Goal: Task Accomplishment & Management: Use online tool/utility

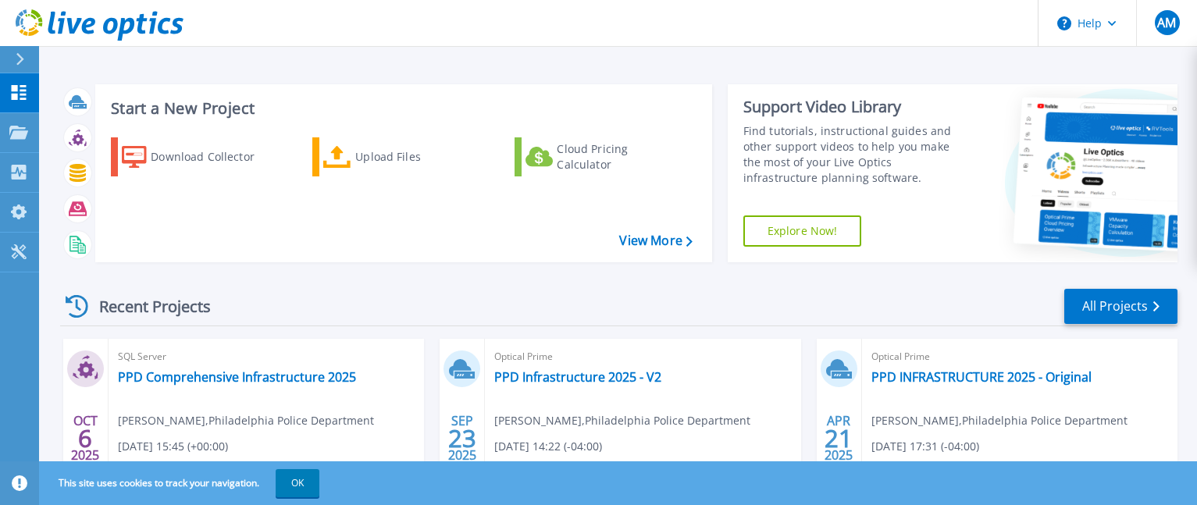
scroll to position [156, 0]
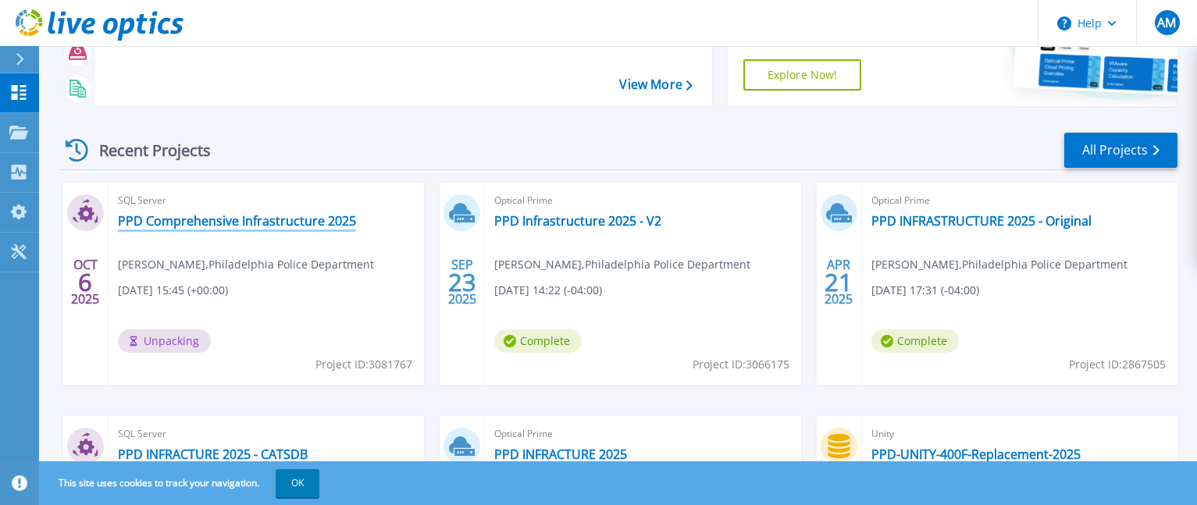
click at [338, 215] on link "PPD Comprehensive Infrastructure 2025" at bounding box center [237, 221] width 238 height 16
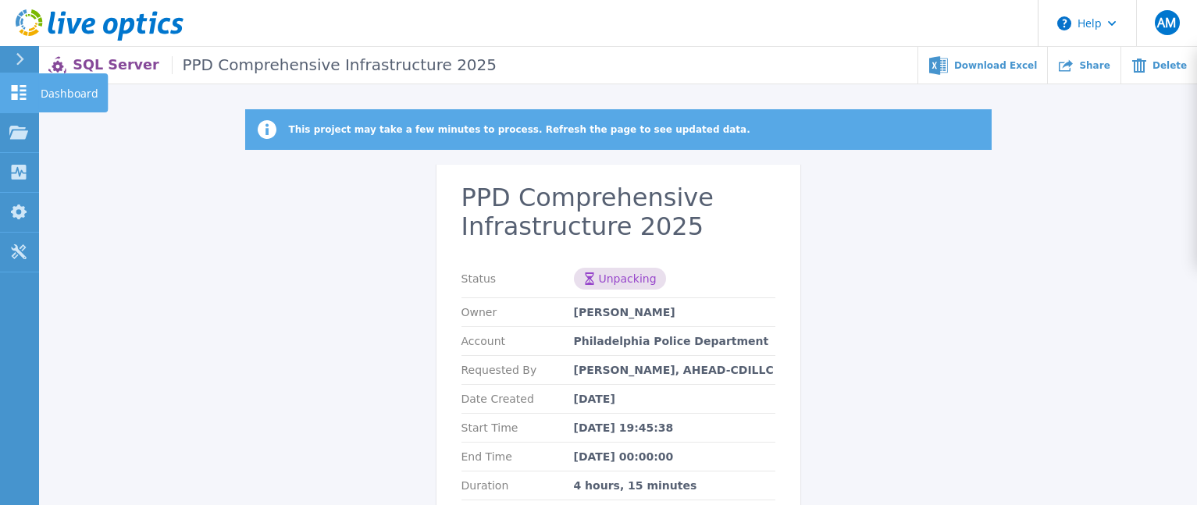
click at [27, 98] on icon at bounding box center [18, 92] width 19 height 15
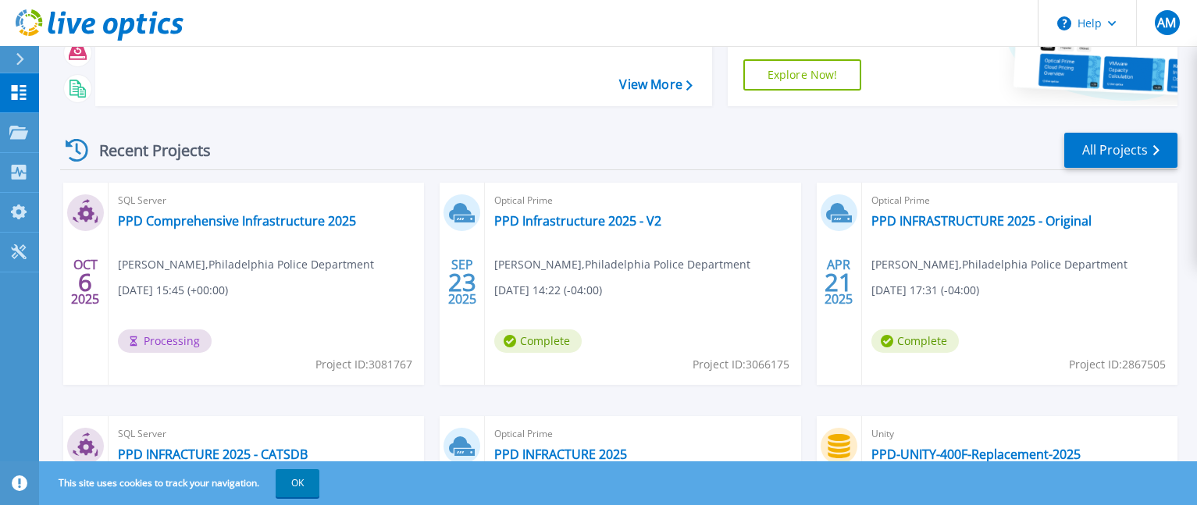
scroll to position [234, 0]
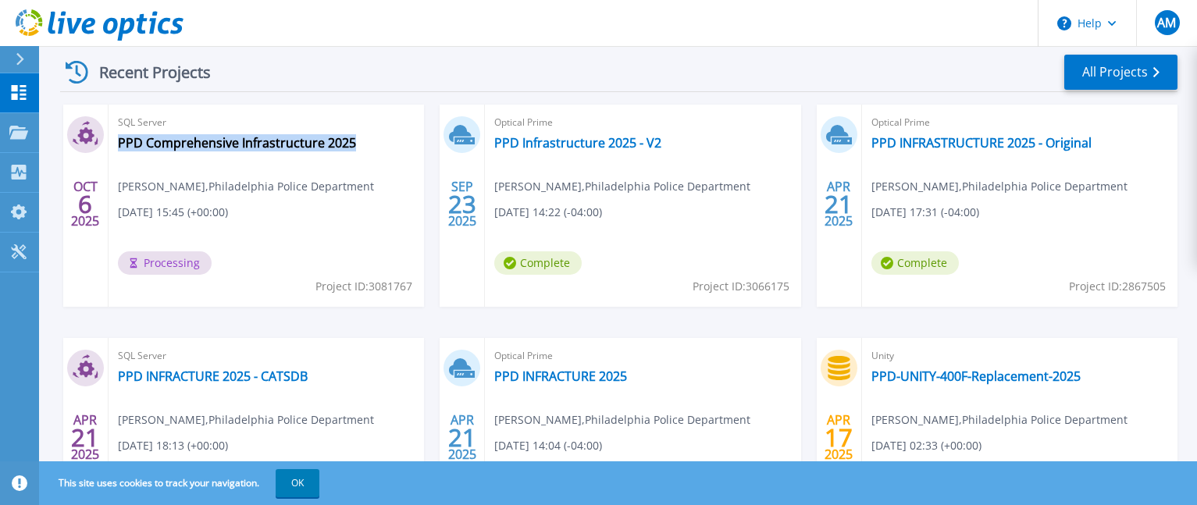
drag, startPoint x: 359, startPoint y: 144, endPoint x: 115, endPoint y: 155, distance: 244.6
click at [115, 155] on div "SQL Server PPD Comprehensive Infrastructure 2025 Amaurys Matos-Reyes , Philadel…" at bounding box center [266, 206] width 315 height 202
copy link "PPD Comprehensive Infrastructure 2025"
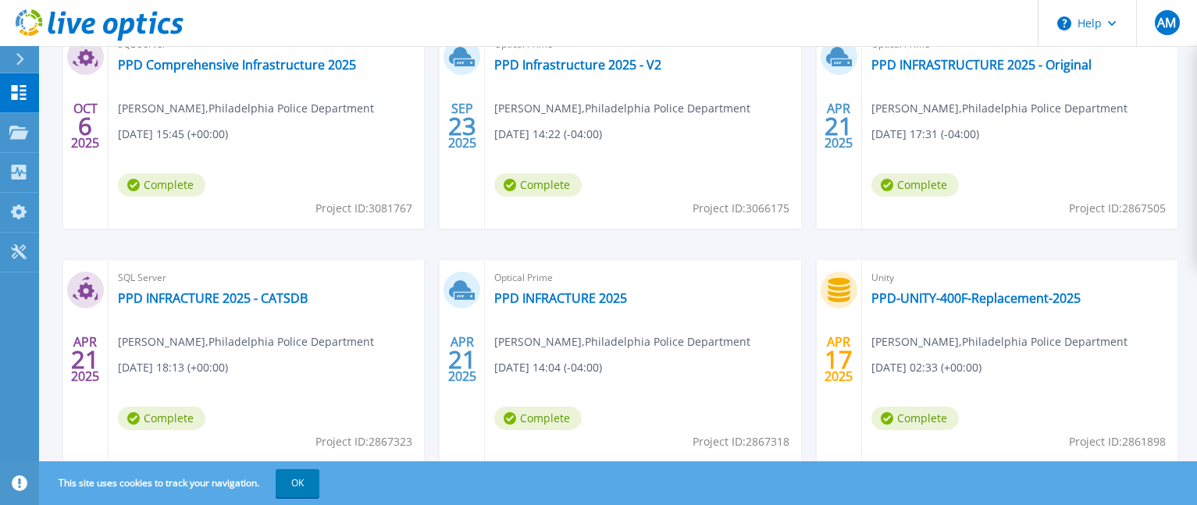
scroll to position [156, 0]
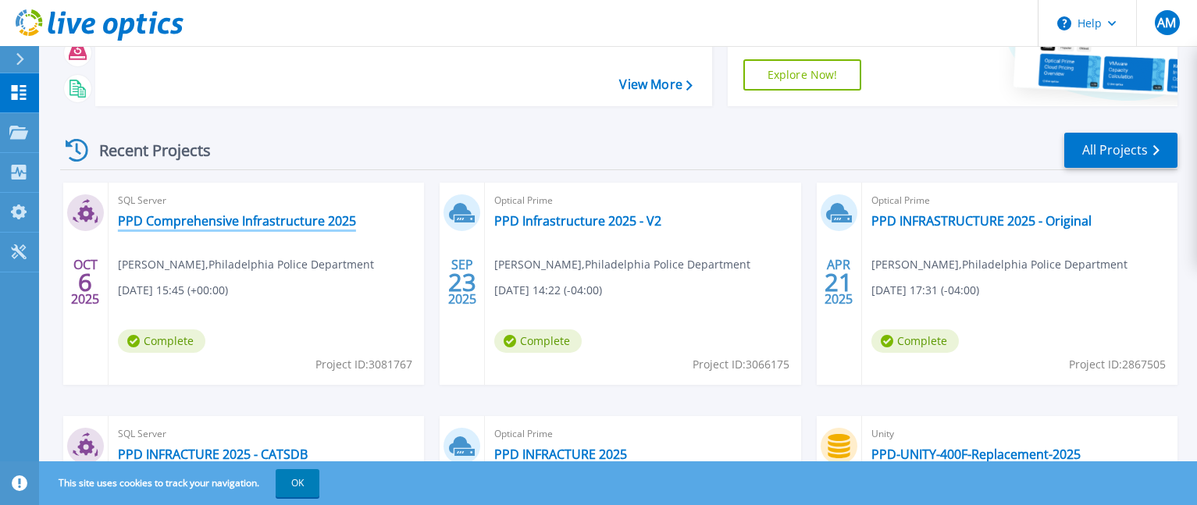
click at [272, 225] on link "PPD Comprehensive Infrastructure 2025" at bounding box center [237, 221] width 238 height 16
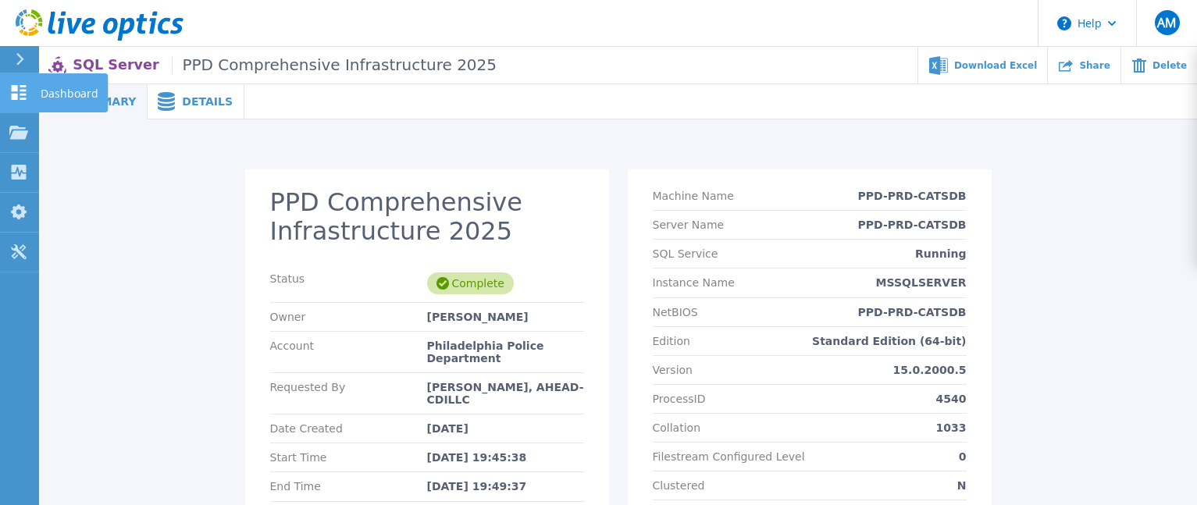
click at [27, 90] on icon at bounding box center [18, 92] width 19 height 15
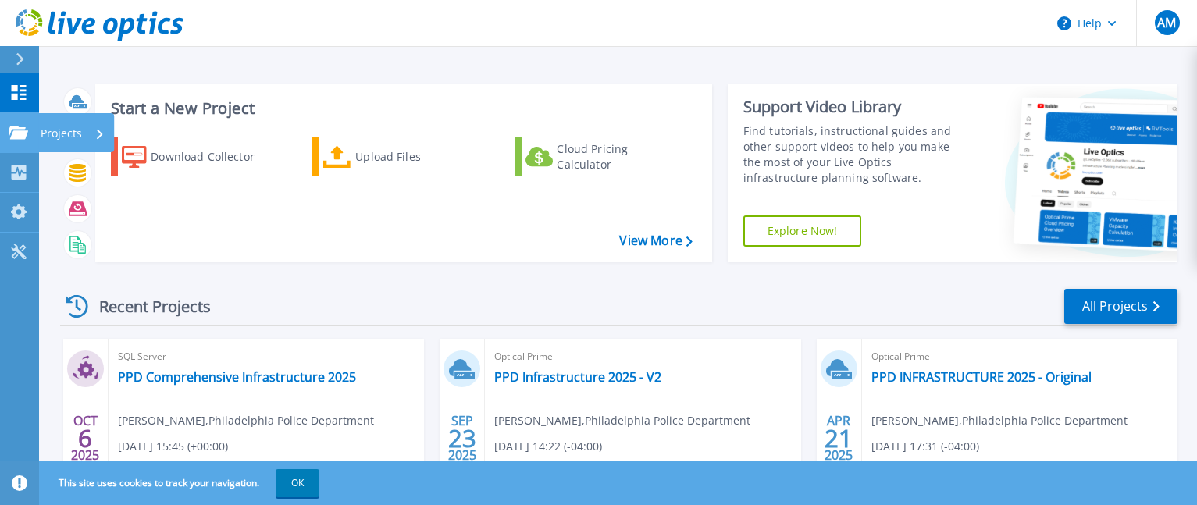
click at [12, 139] on icon at bounding box center [18, 132] width 19 height 13
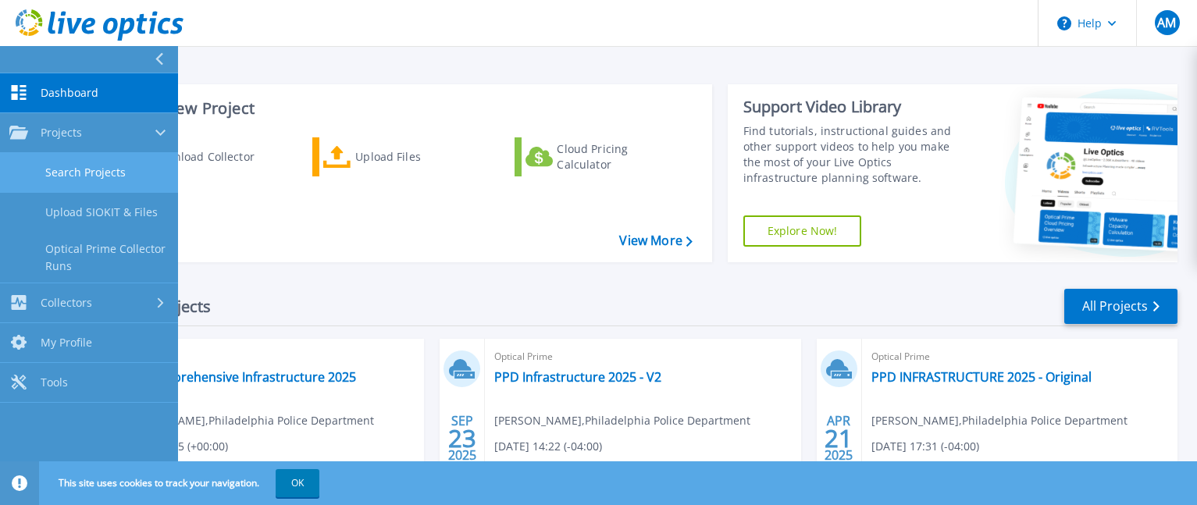
click at [49, 181] on link "Search Projects" at bounding box center [89, 173] width 178 height 40
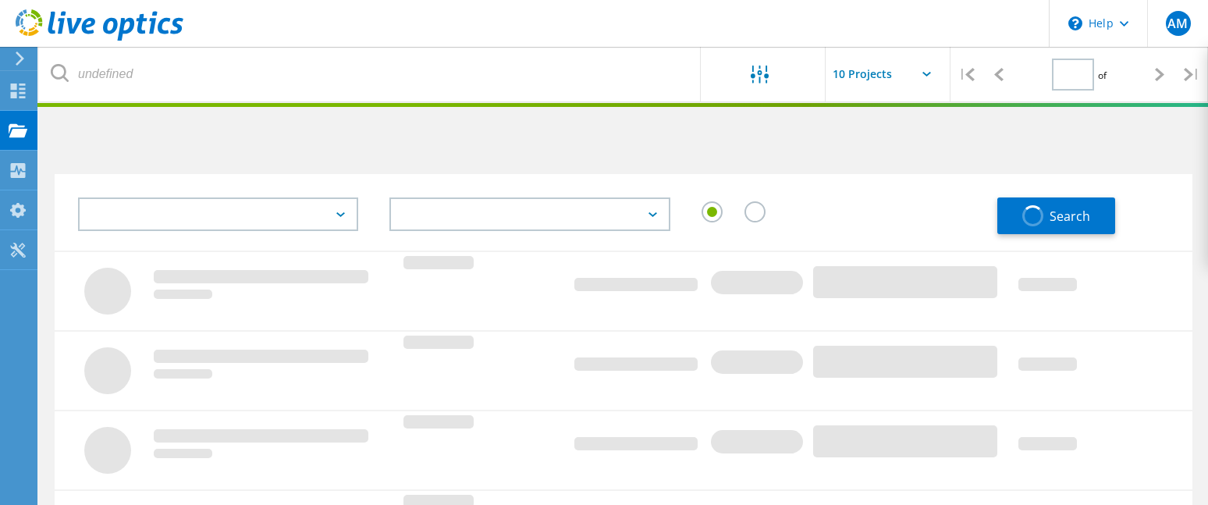
type input "1"
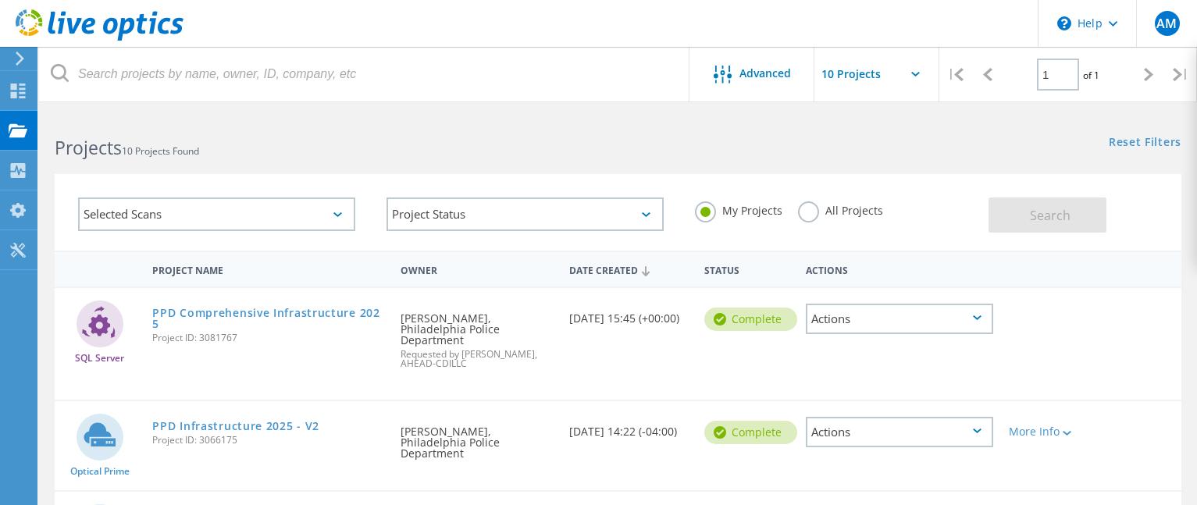
click at [951, 325] on div "Actions" at bounding box center [899, 319] width 187 height 30
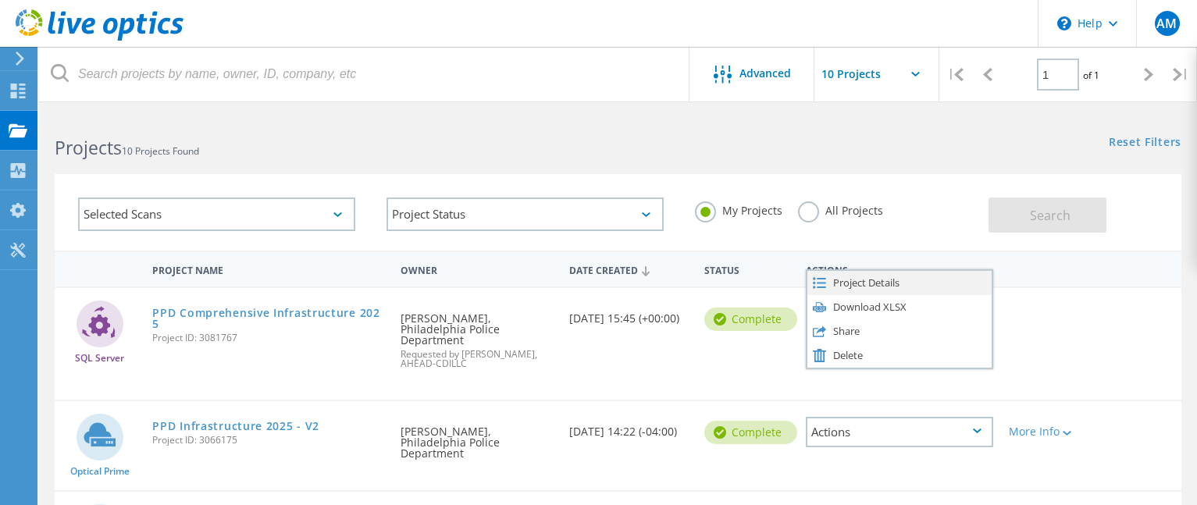
click at [897, 283] on div "Project Details" at bounding box center [899, 283] width 184 height 24
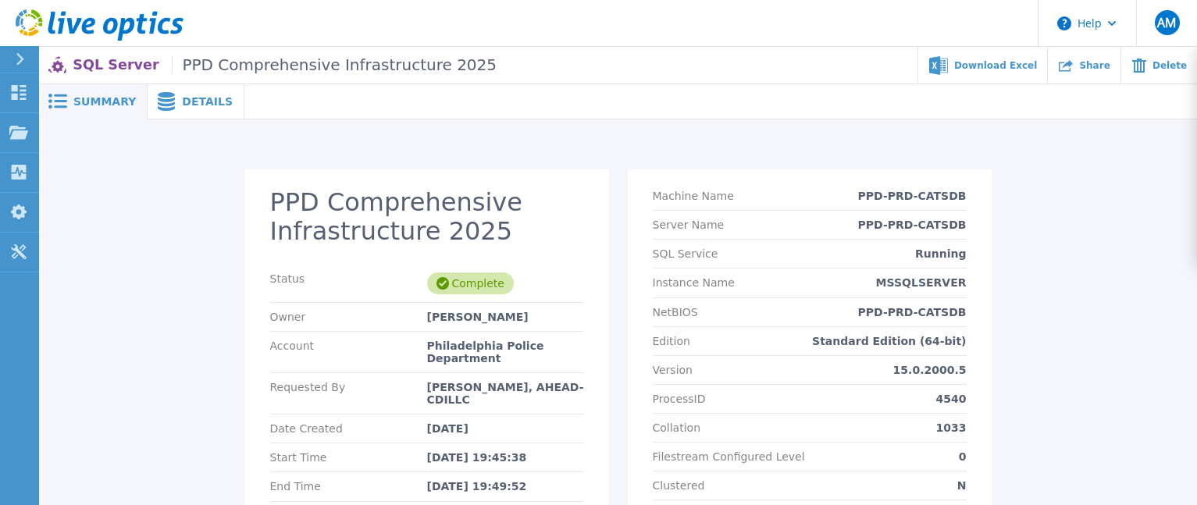
click at [183, 97] on span "Details" at bounding box center [207, 101] width 51 height 11
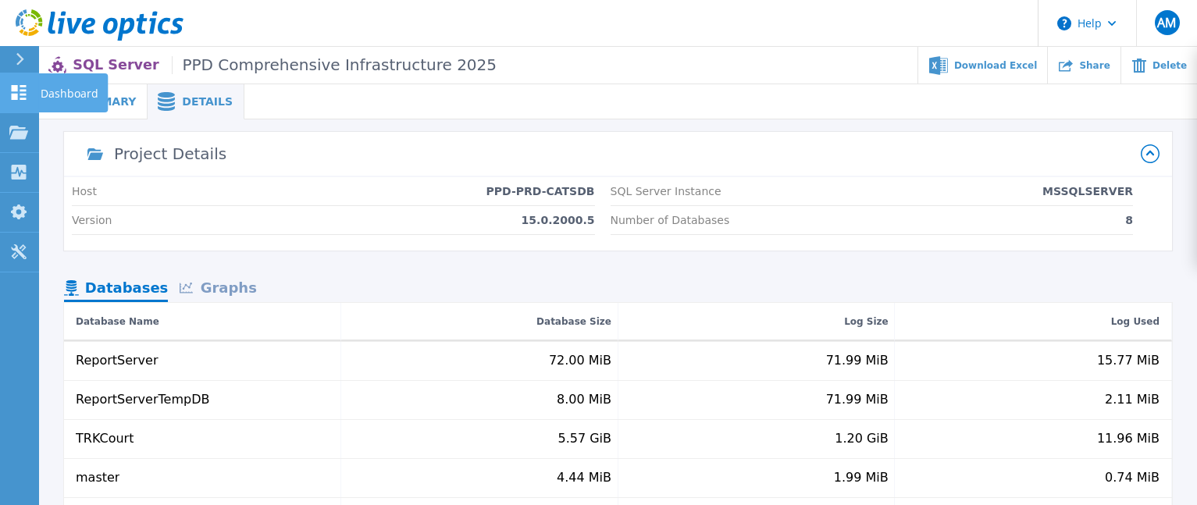
click at [27, 91] on icon at bounding box center [18, 92] width 19 height 15
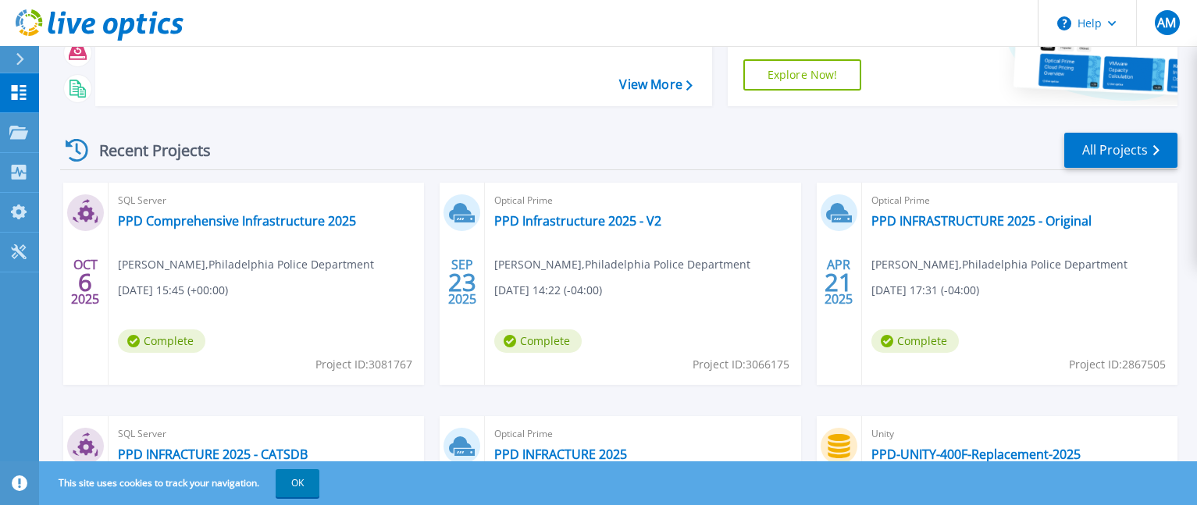
scroll to position [234, 0]
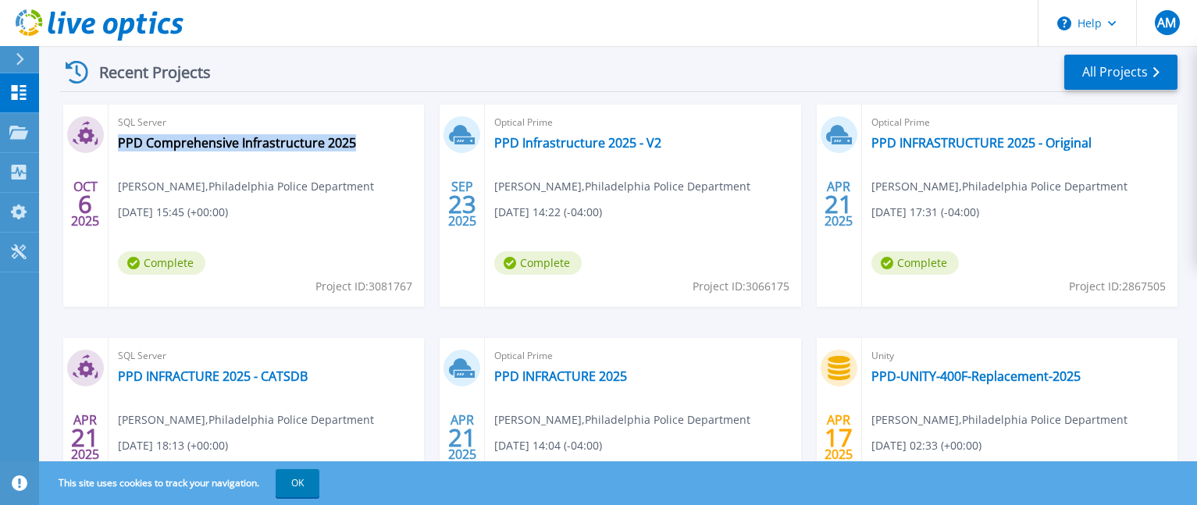
drag, startPoint x: 370, startPoint y: 137, endPoint x: 354, endPoint y: 144, distance: 16.8
click at [354, 144] on div "SQL Server PPD Comprehensive Infrastructure 2025 Amaurys Matos-Reyes , Philadel…" at bounding box center [266, 206] width 315 height 202
copy div "PPD Comprehensive Infrastructure 2025"
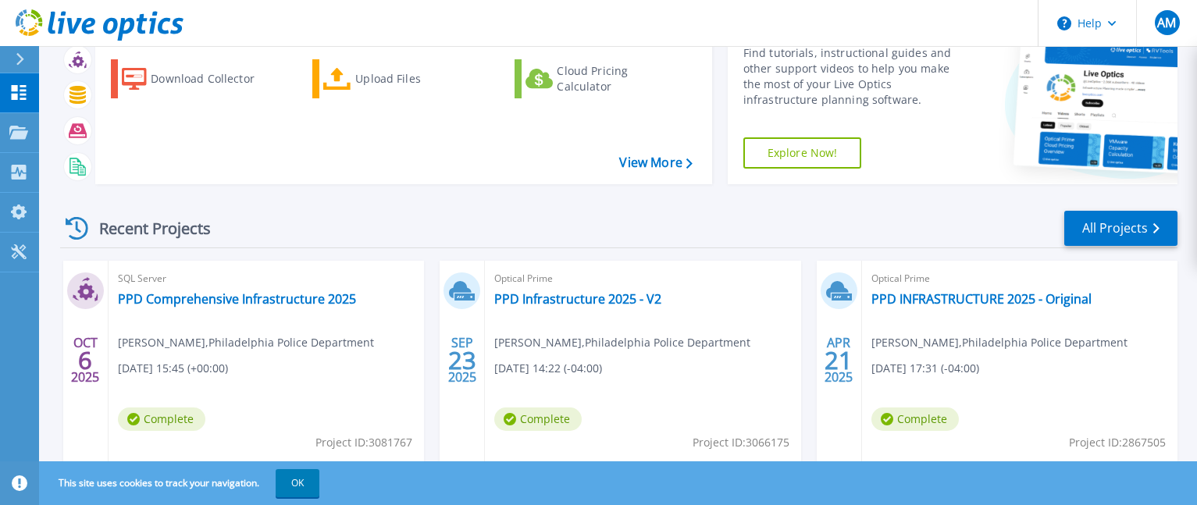
scroll to position [156, 0]
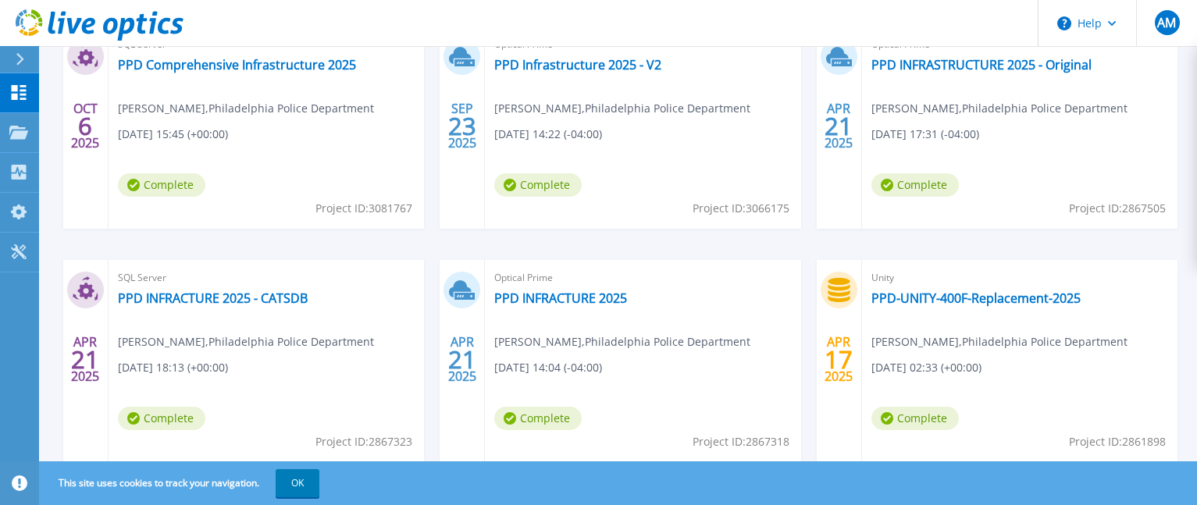
scroll to position [156, 0]
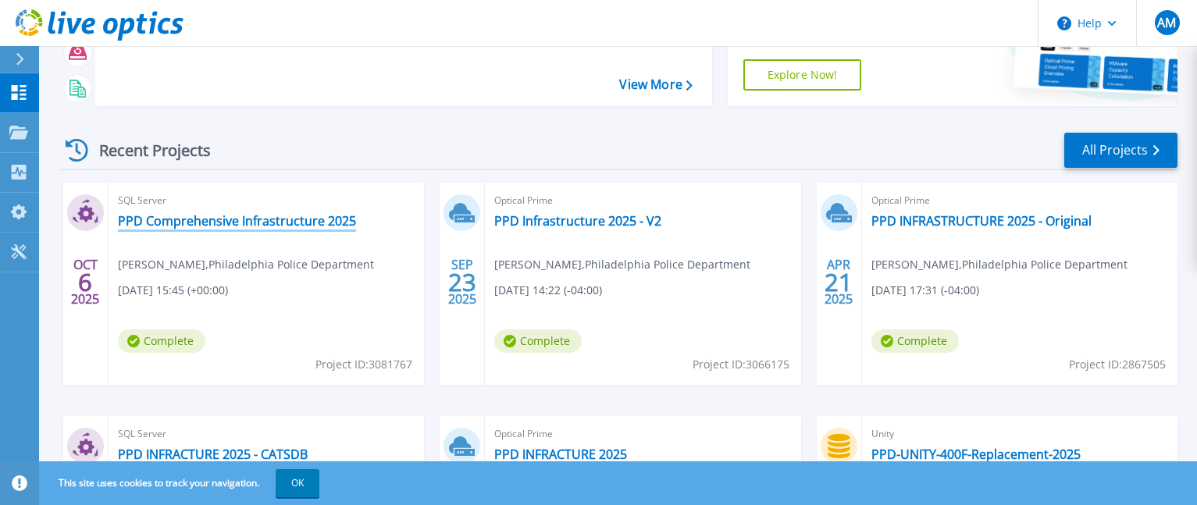
click at [281, 225] on link "PPD Comprehensive Infrastructure 2025" at bounding box center [237, 221] width 238 height 16
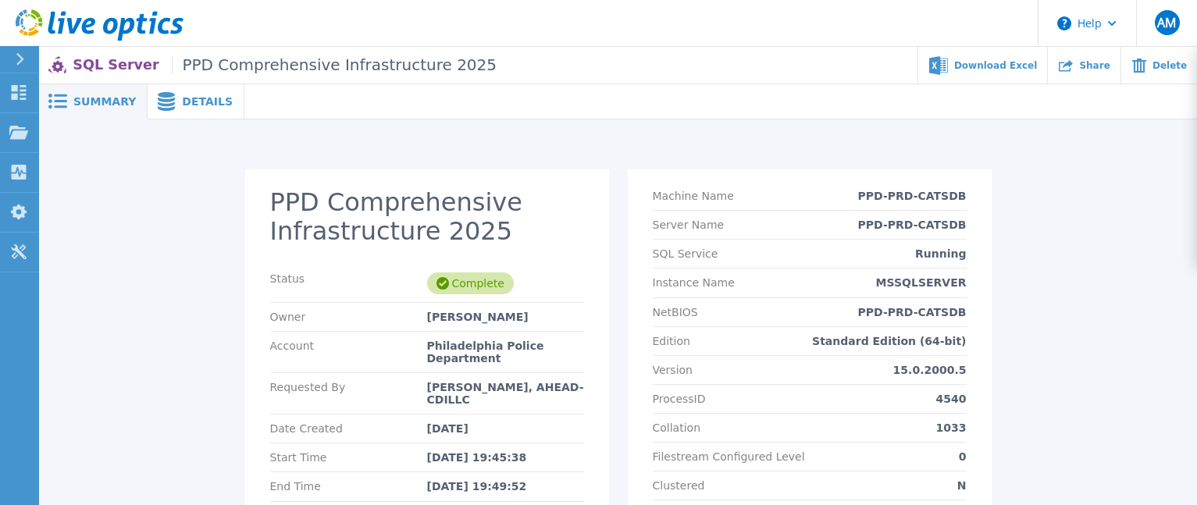
click at [497, 62] on ul "Download Excel Share Delete" at bounding box center [847, 65] width 700 height 37
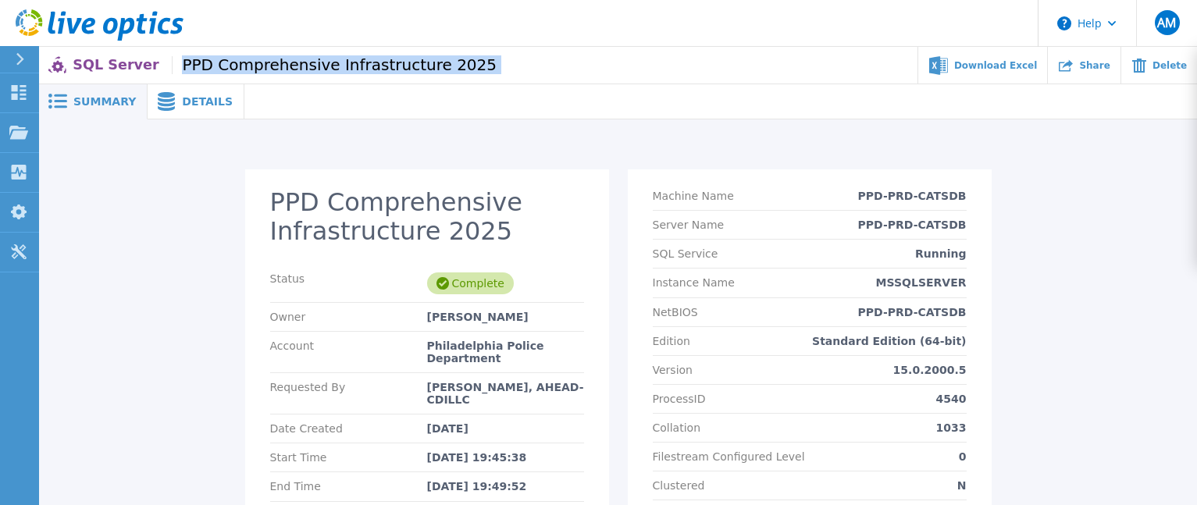
drag, startPoint x: 438, startPoint y: 62, endPoint x: 167, endPoint y: 74, distance: 271.1
click at [167, 74] on div "SQL Server PPD Comprehensive Infrastructure 2025 Download Excel Share Delete" at bounding box center [618, 65] width 1158 height 37
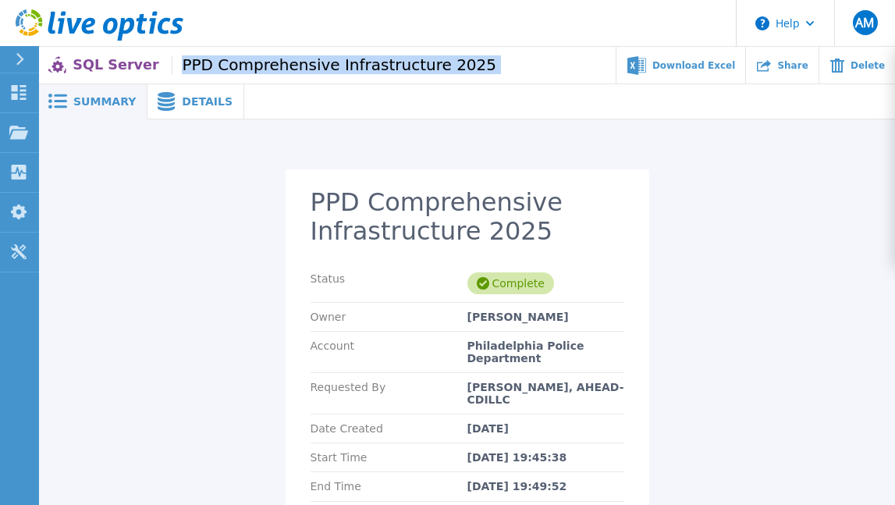
copy div "PPD Comprehensive Infrastructure 2025"
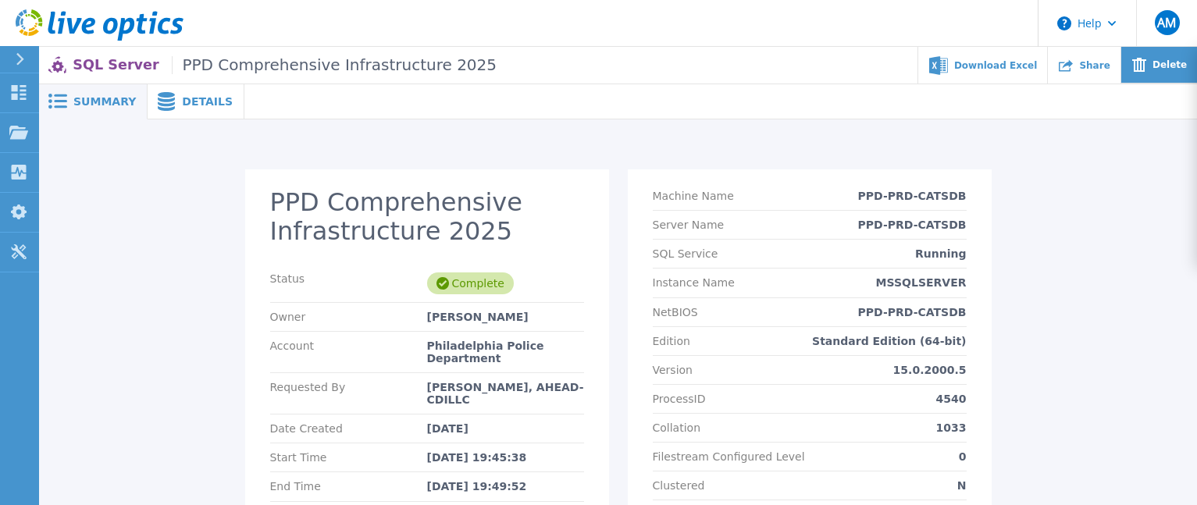
click at [1155, 62] on div "Delete" at bounding box center [1159, 65] width 76 height 37
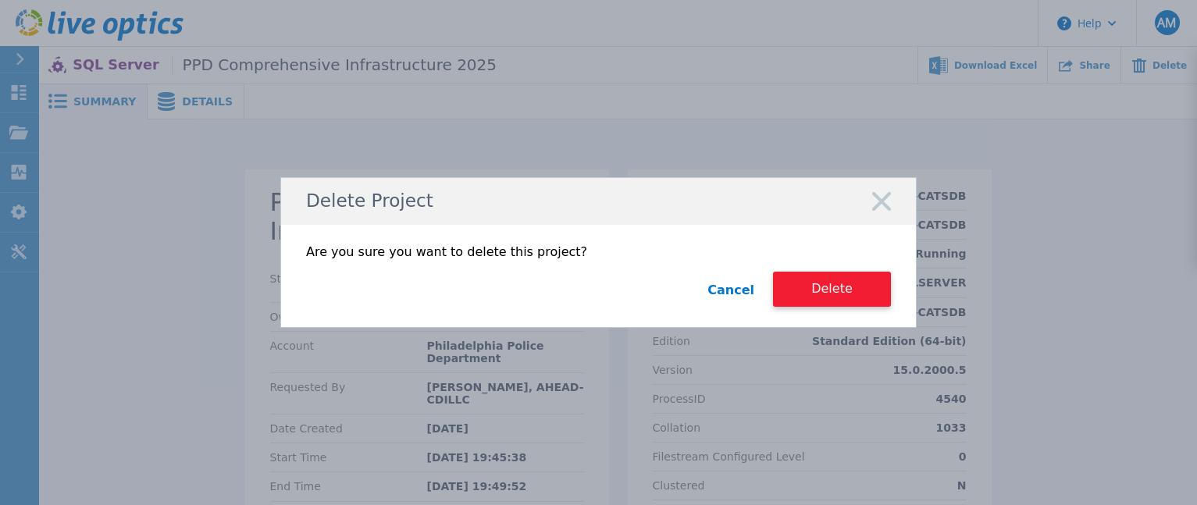
click at [853, 301] on button "Delete" at bounding box center [832, 289] width 118 height 35
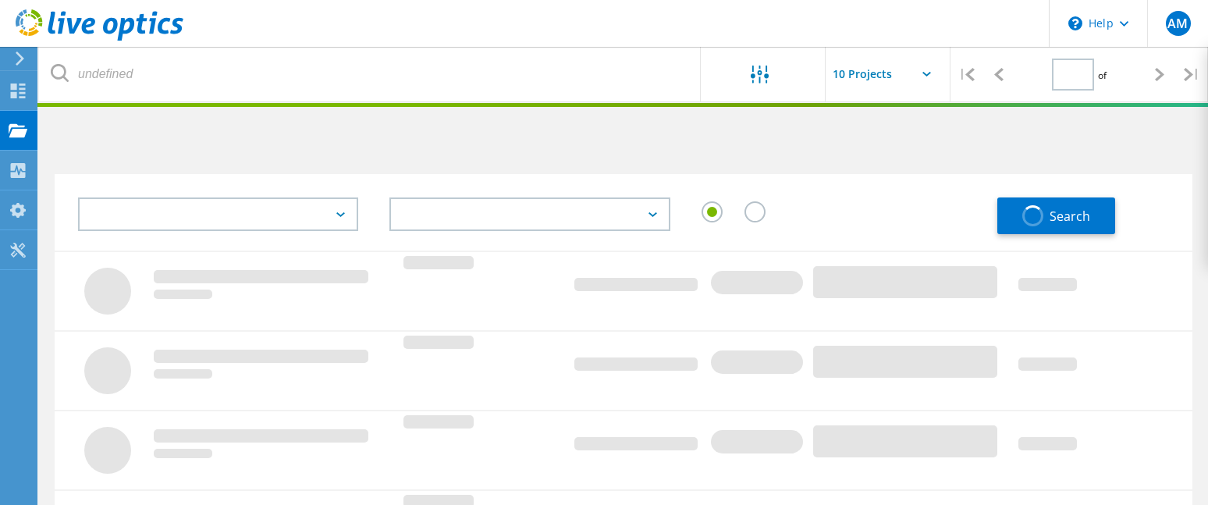
type input "1"
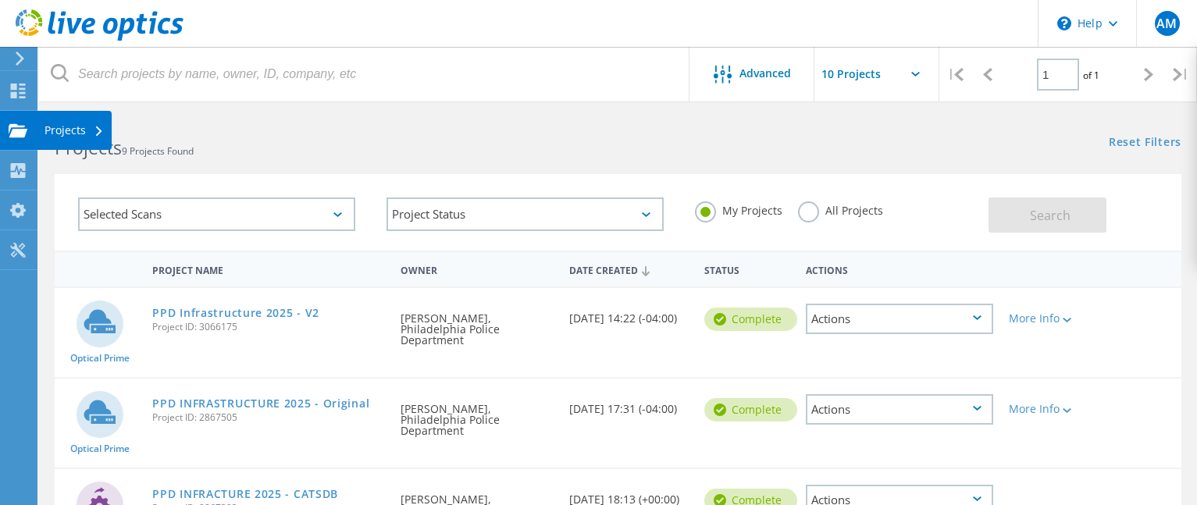
click at [37, 130] on div "Projects" at bounding box center [74, 130] width 75 height 39
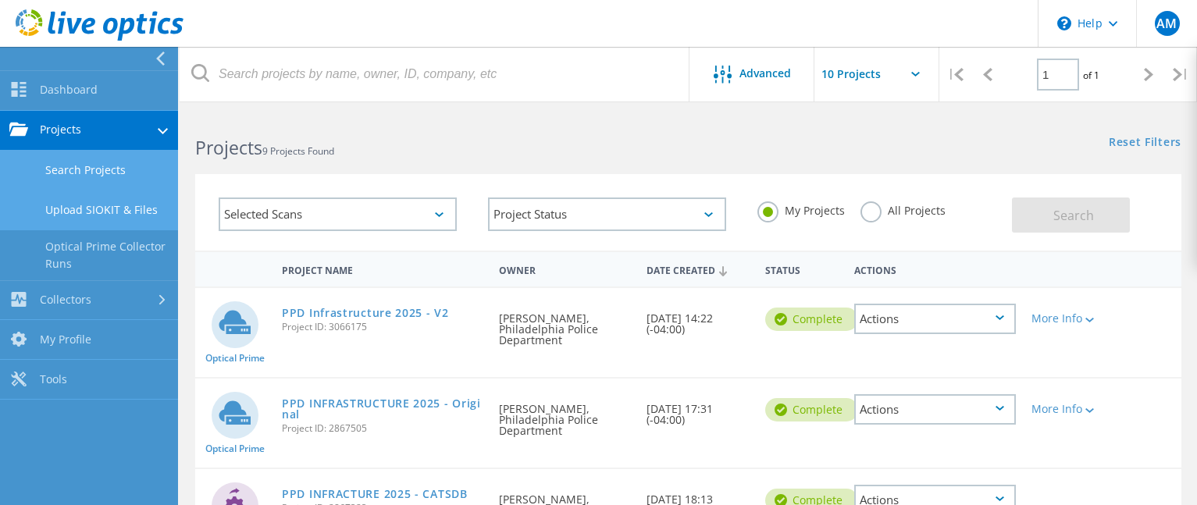
click at [69, 208] on link "Upload SIOKIT & Files" at bounding box center [89, 210] width 178 height 40
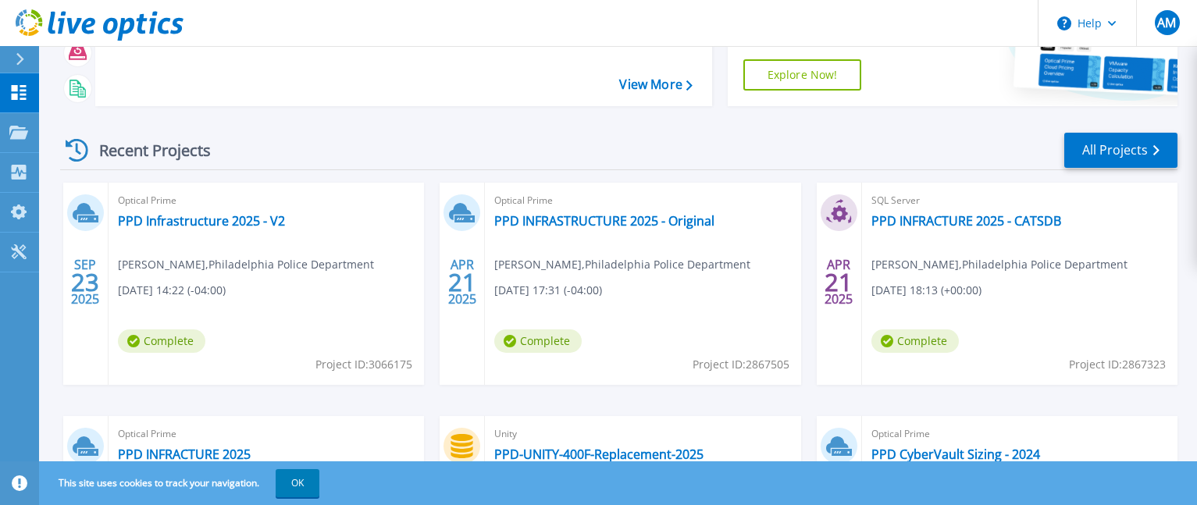
scroll to position [234, 0]
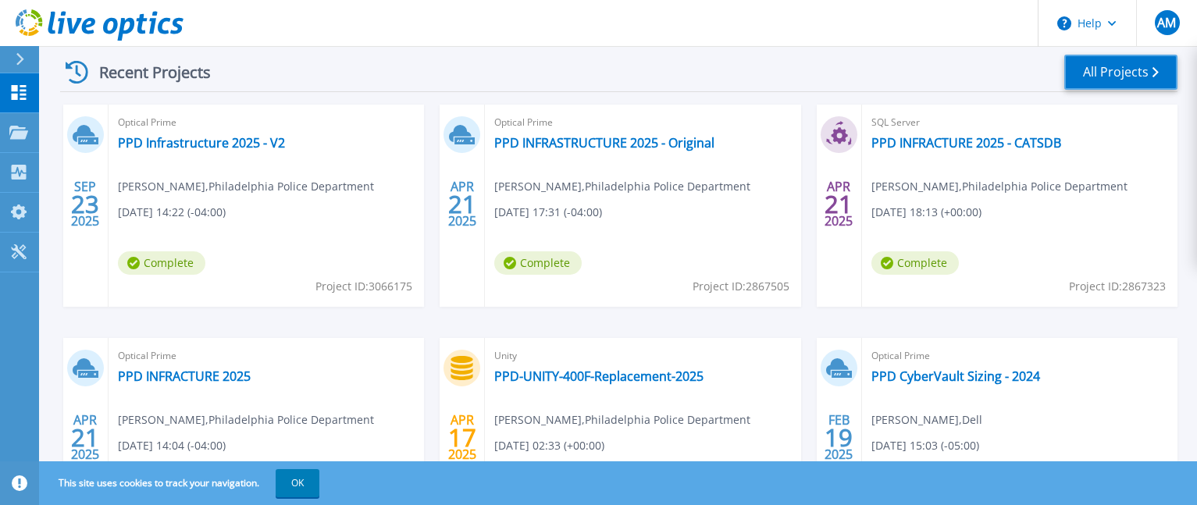
click at [1148, 73] on link "All Projects" at bounding box center [1120, 72] width 113 height 35
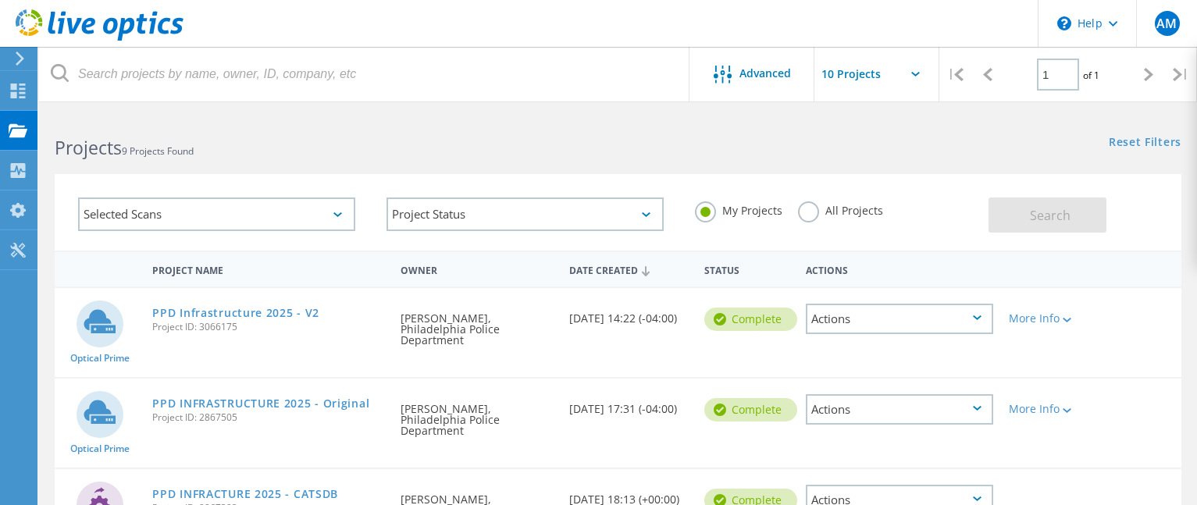
click at [812, 215] on label "All Projects" at bounding box center [840, 208] width 85 height 15
click at [0, 0] on input "All Projects" at bounding box center [0, 0] width 0 height 0
click at [1023, 206] on button "Search" at bounding box center [1047, 215] width 118 height 35
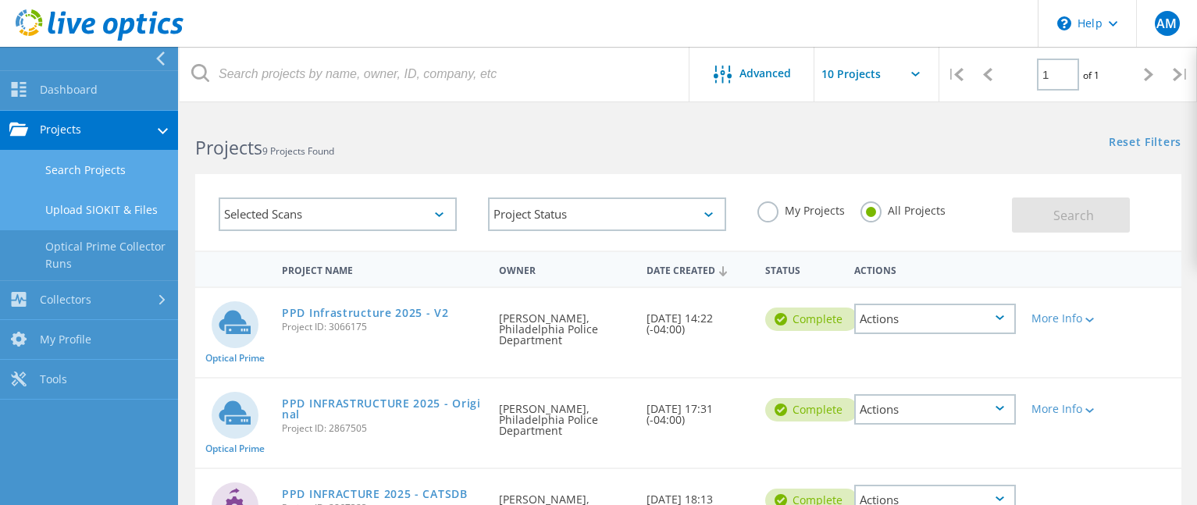
click at [97, 197] on link "Upload SIOKIT & Files" at bounding box center [89, 210] width 178 height 40
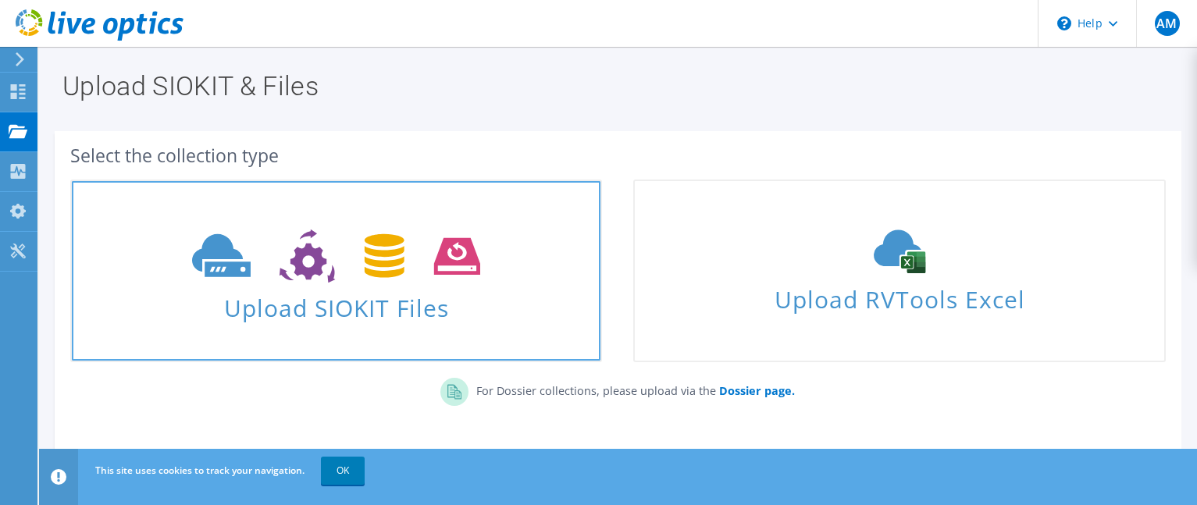
click at [409, 287] on span "Upload SIOKIT Files" at bounding box center [336, 304] width 529 height 34
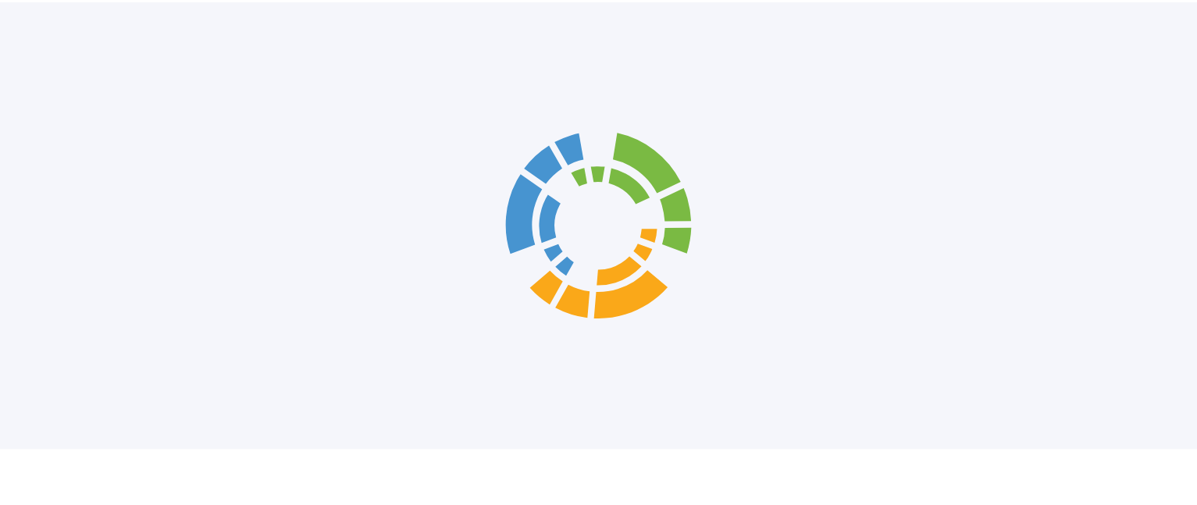
scroll to position [117, 0]
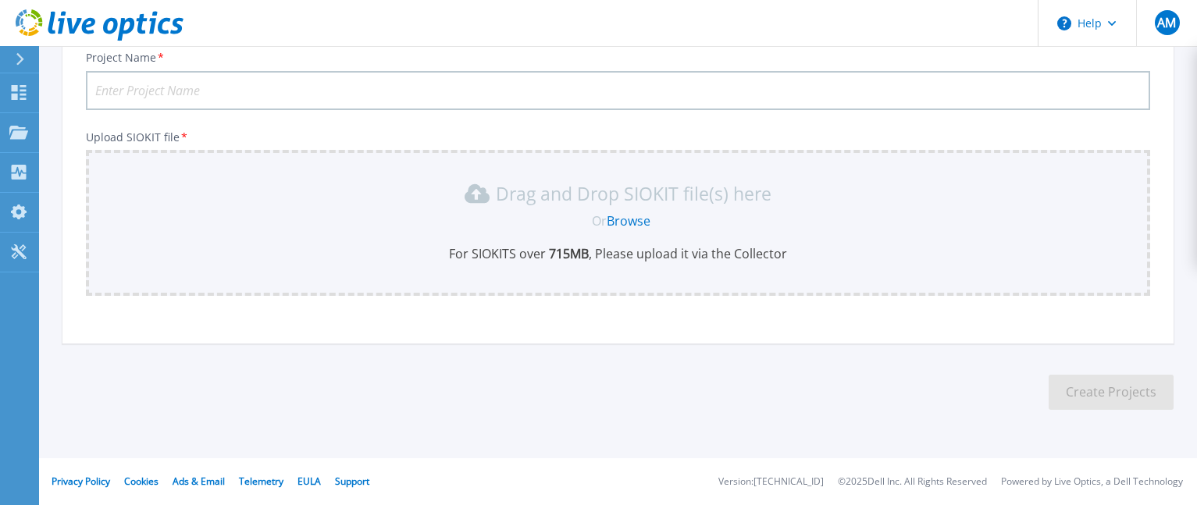
click at [632, 227] on link "Browse" at bounding box center [629, 220] width 44 height 17
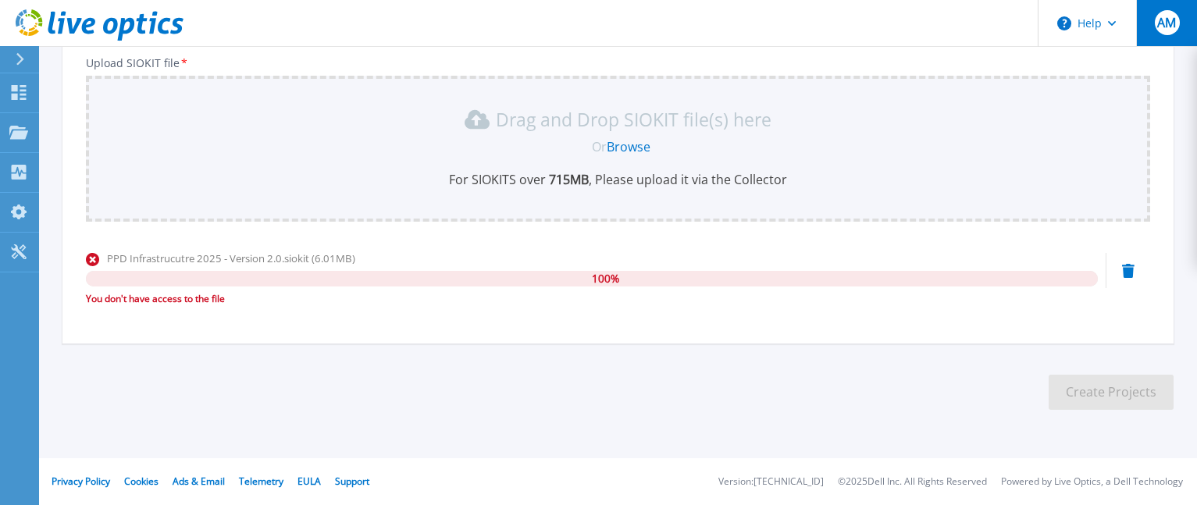
click at [1159, 28] on span "AM" at bounding box center [1166, 22] width 19 height 12
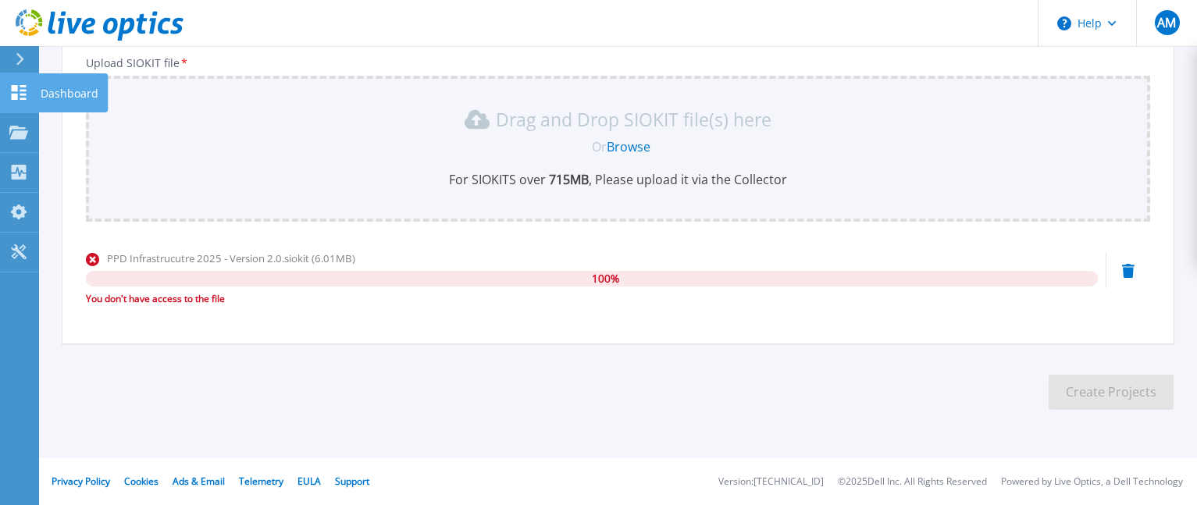
click at [49, 89] on p "Dashboard" at bounding box center [70, 93] width 58 height 41
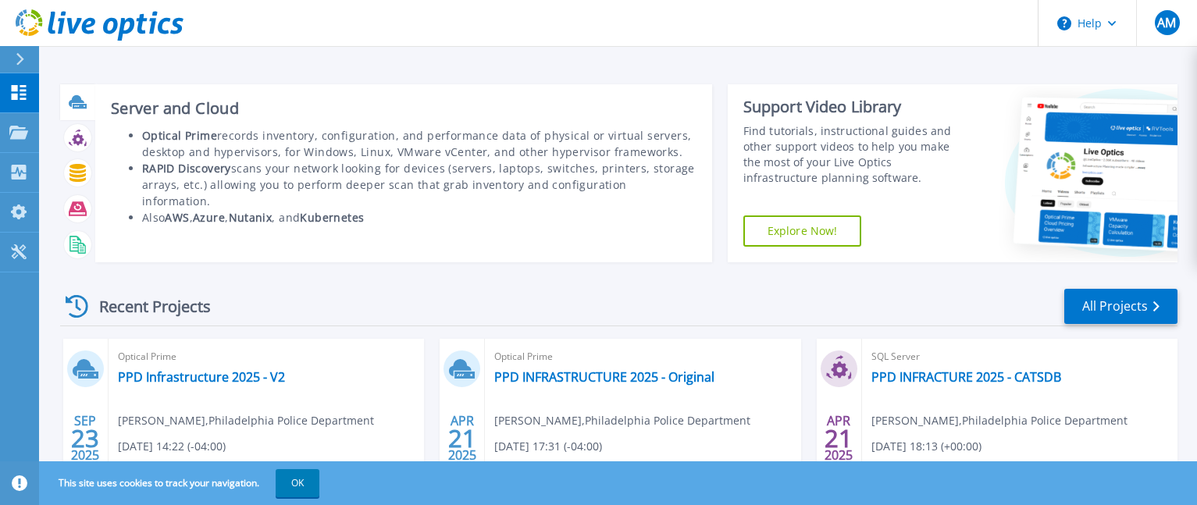
scroll to position [156, 0]
